Goal: Task Accomplishment & Management: Complete application form

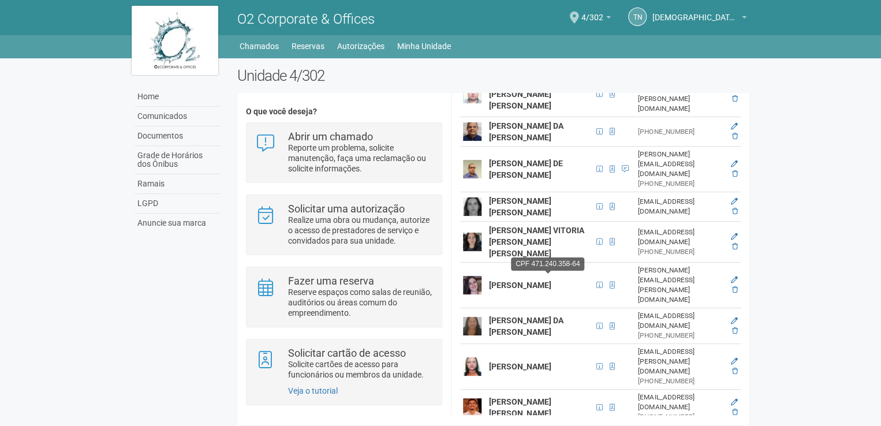
scroll to position [289, 0]
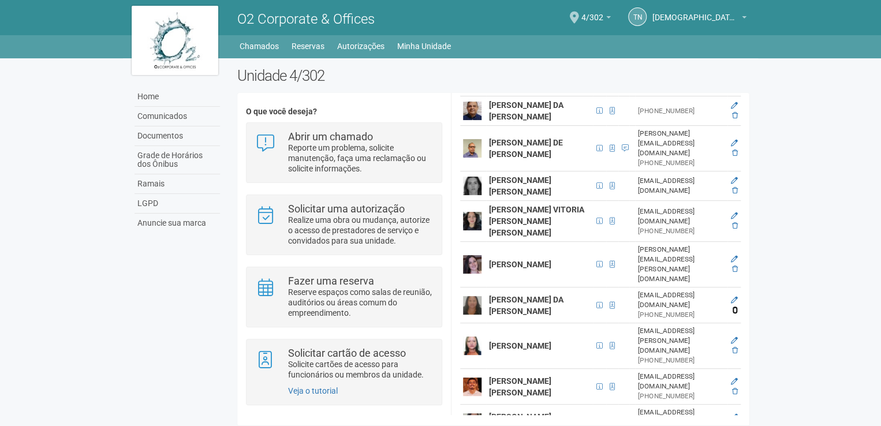
click at [734, 313] on icon at bounding box center [735, 309] width 6 height 7
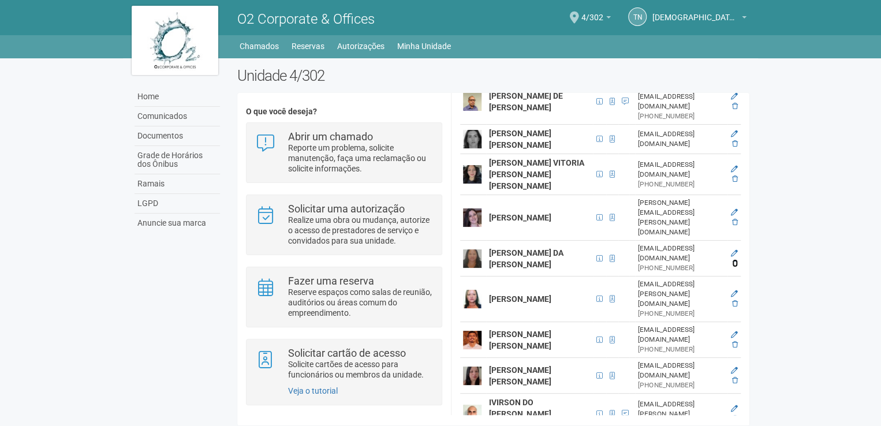
scroll to position [404, 0]
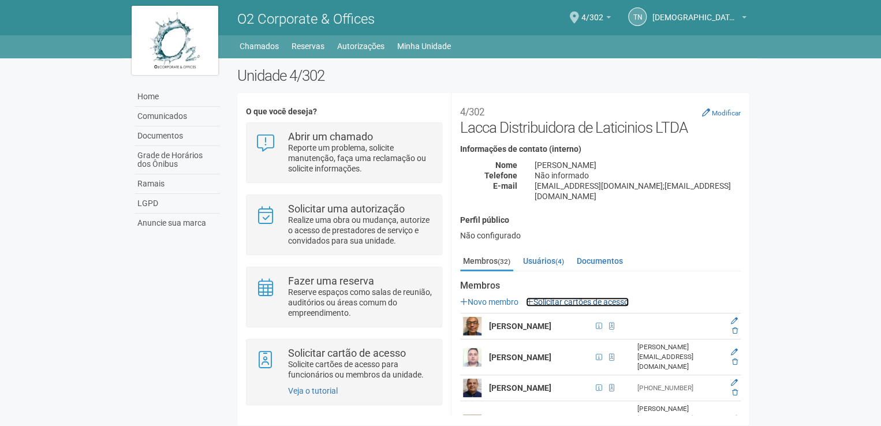
click at [568, 297] on link "Solicitar cartões de acesso" at bounding box center [577, 301] width 103 height 9
